Goal: Information Seeking & Learning: Understand process/instructions

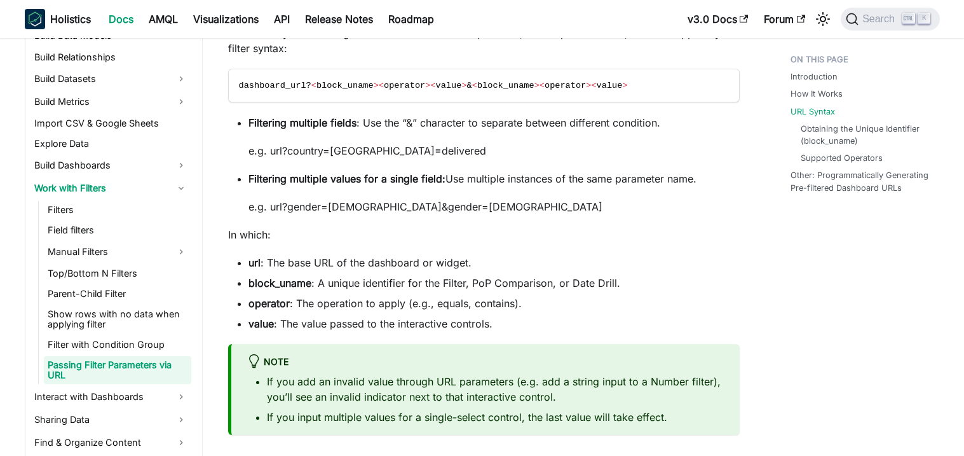
scroll to position [1116, 0]
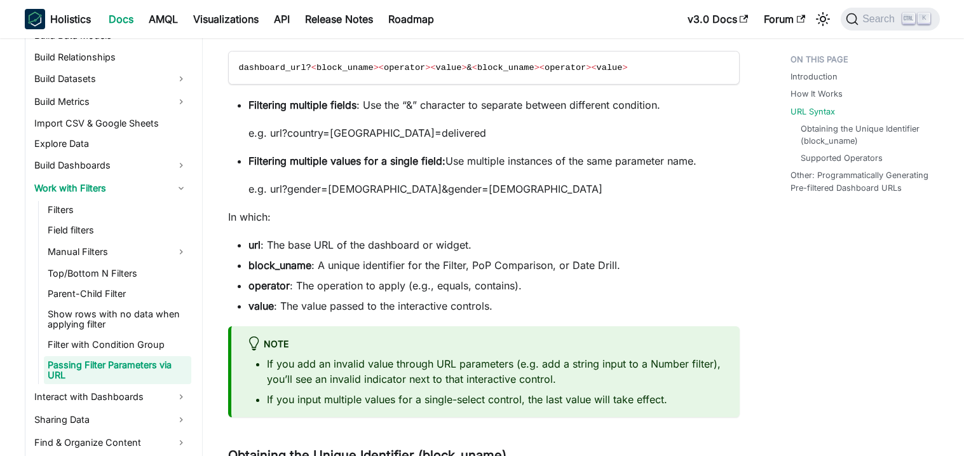
click at [265, 259] on strong "block_uname" at bounding box center [280, 265] width 63 height 13
click at [268, 279] on strong "operator" at bounding box center [269, 285] width 41 height 13
copy strong "operator"
